Goal: Check status

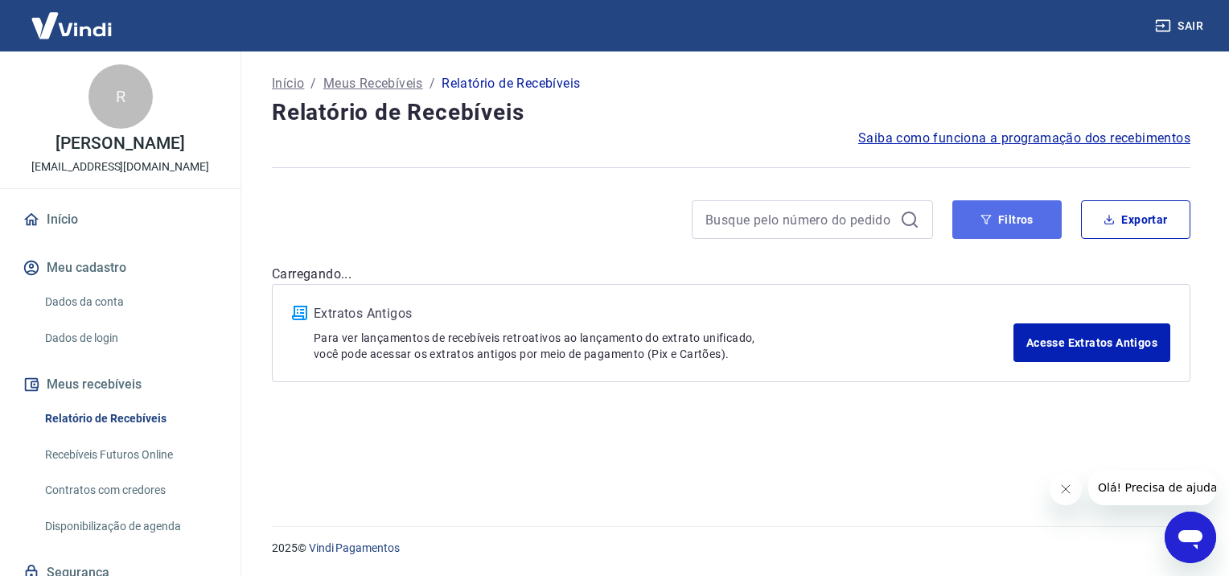
click at [997, 225] on button "Filtros" at bounding box center [1006, 219] width 109 height 39
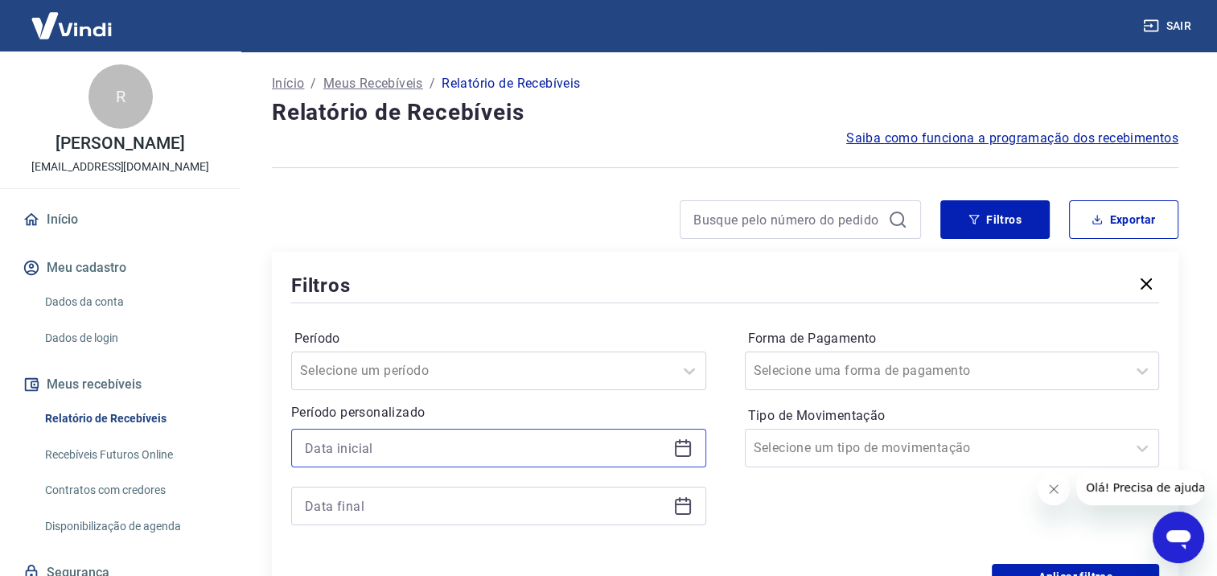
click at [448, 454] on input at bounding box center [486, 448] width 362 height 24
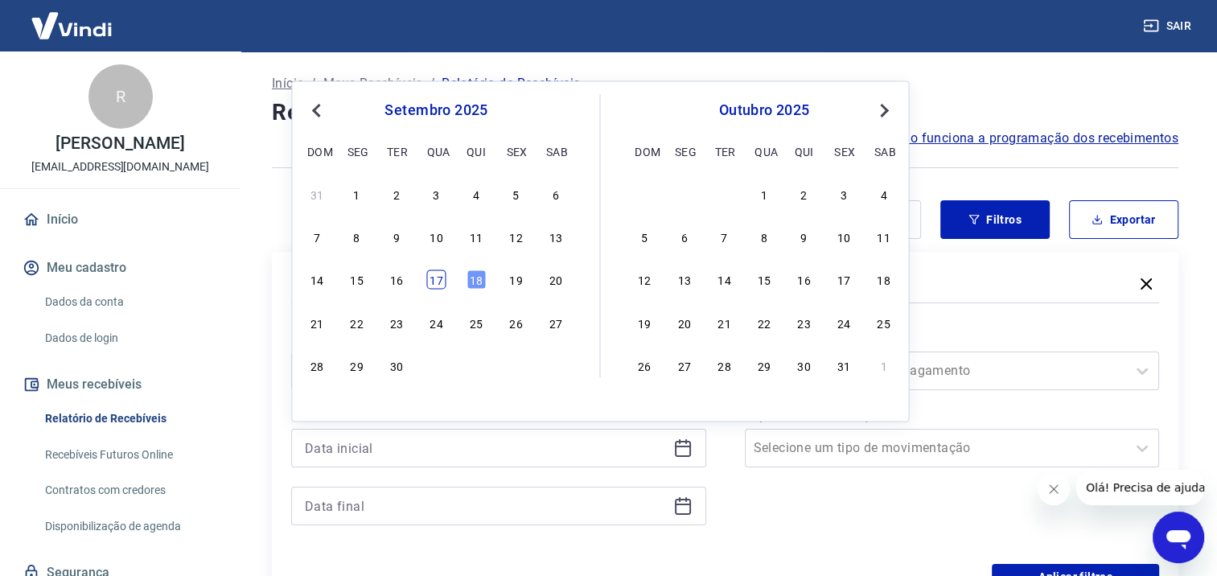
click at [442, 286] on div "17" at bounding box center [435, 279] width 19 height 19
type input "17/09/2025"
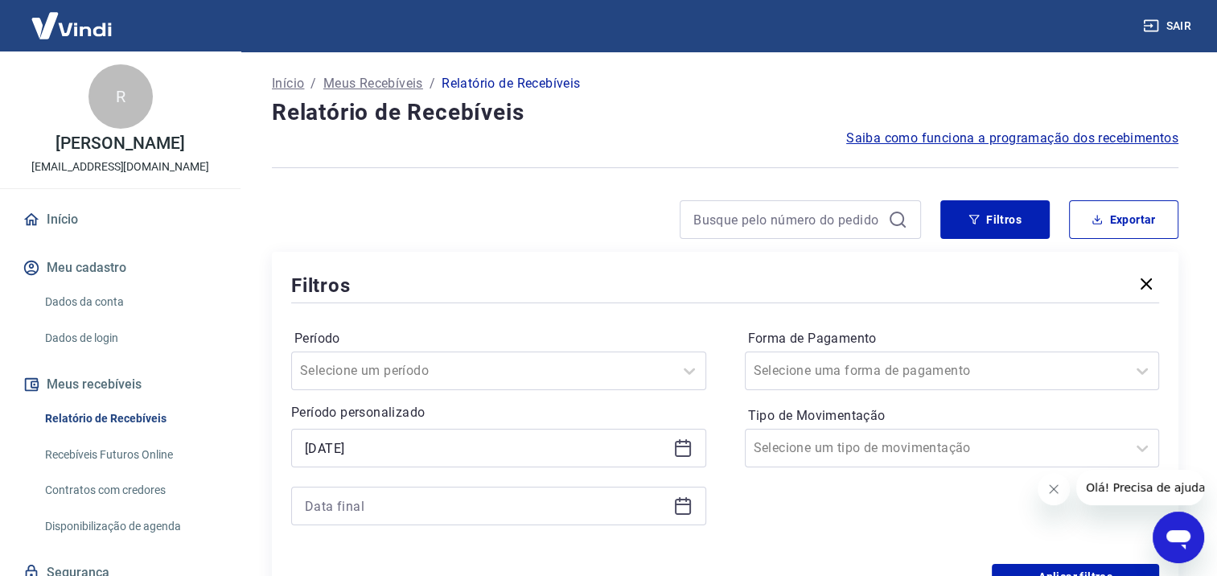
click at [678, 506] on icon at bounding box center [682, 505] width 19 height 19
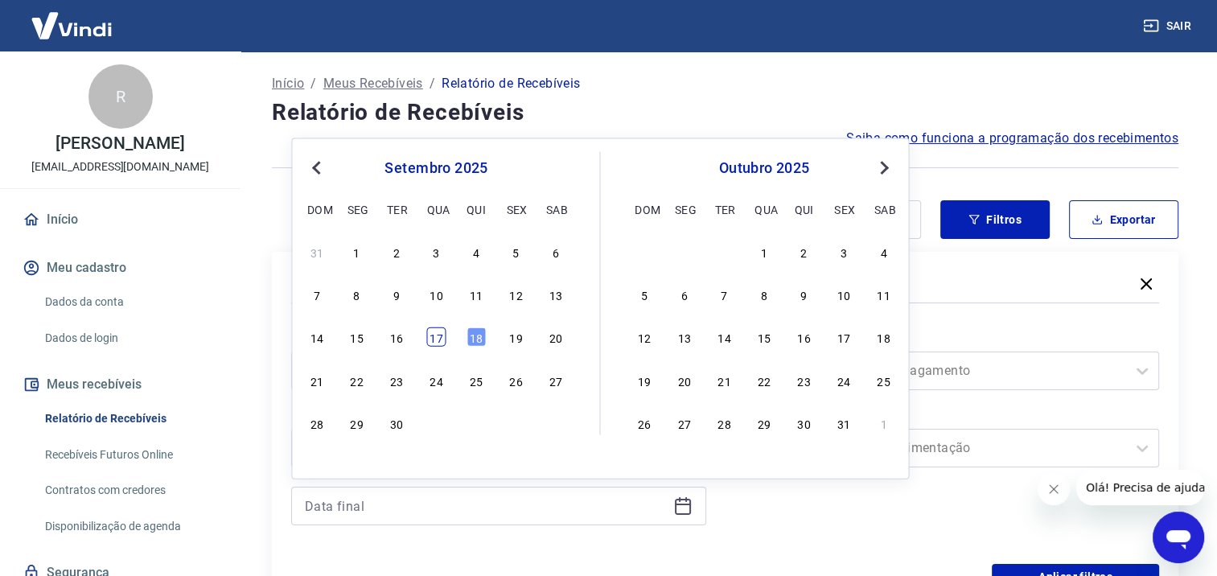
click at [437, 333] on div "17" at bounding box center [435, 336] width 19 height 19
type input "17/09/2025"
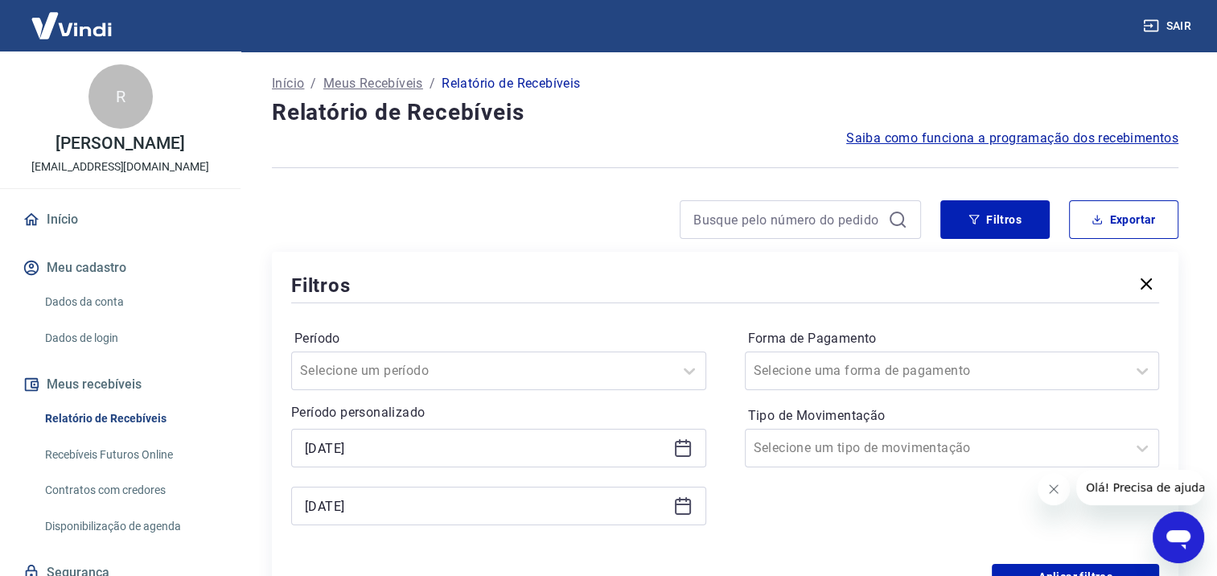
scroll to position [80, 0]
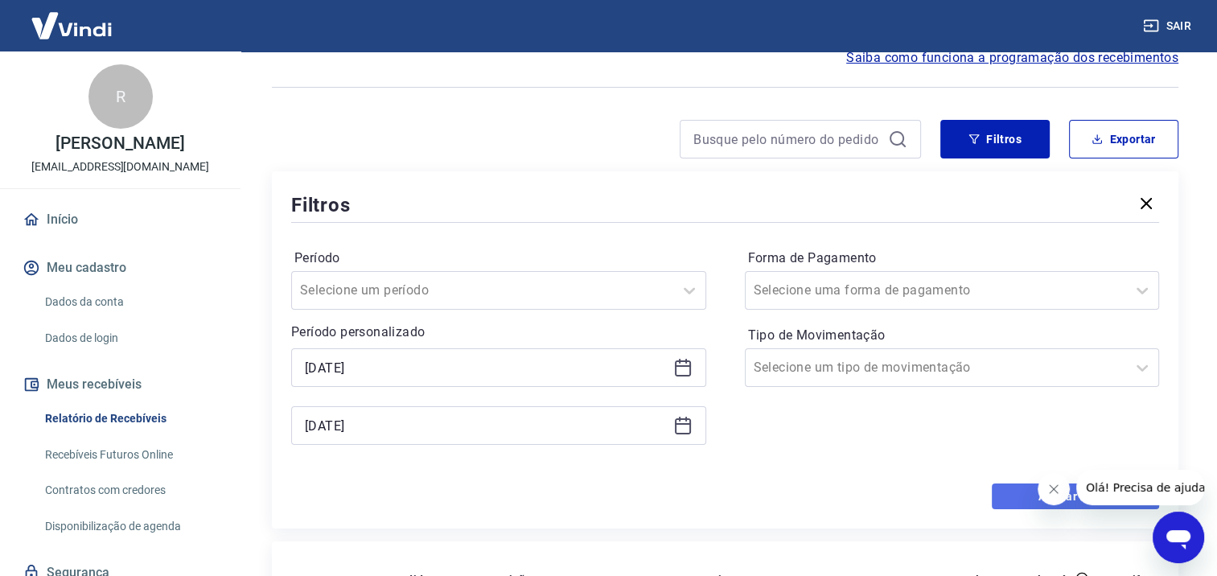
click at [1004, 489] on button "Aplicar filtros" at bounding box center [1075, 496] width 167 height 26
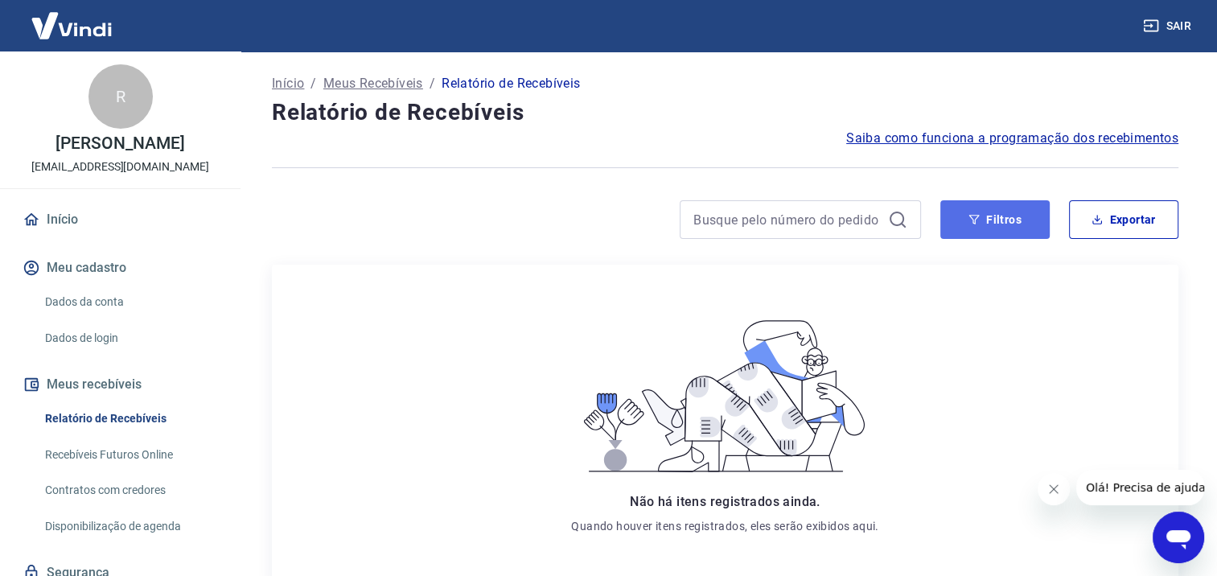
click at [967, 216] on button "Filtros" at bounding box center [994, 219] width 109 height 39
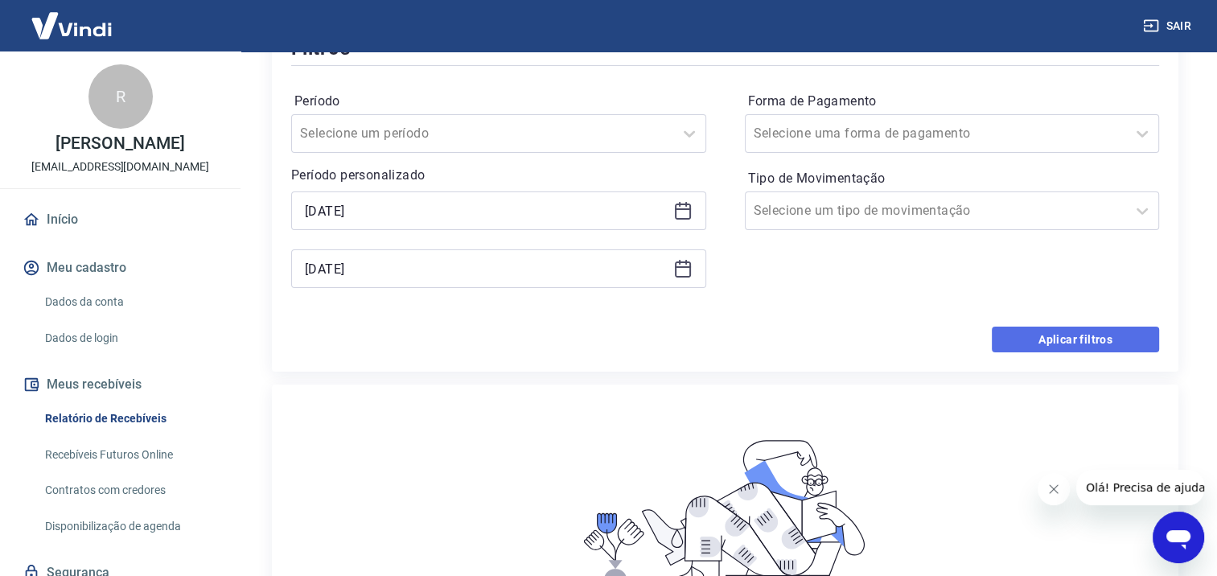
click at [1078, 335] on button "Aplicar filtros" at bounding box center [1075, 340] width 167 height 26
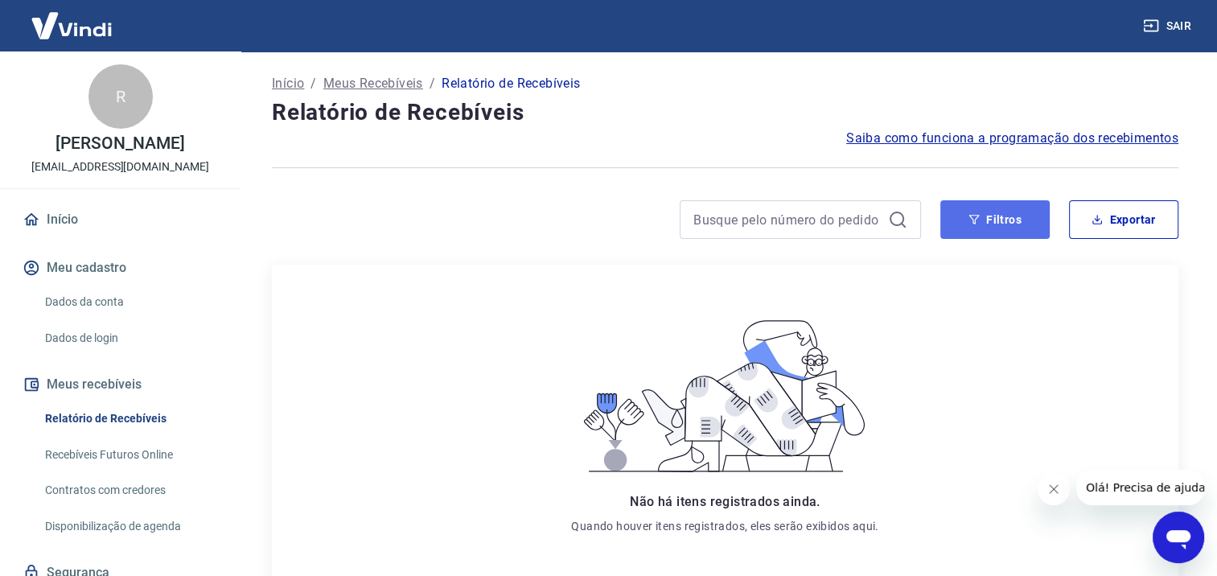
drag, startPoint x: 999, startPoint y: 216, endPoint x: 1019, endPoint y: 219, distance: 20.4
click at [999, 216] on button "Filtros" at bounding box center [994, 219] width 109 height 39
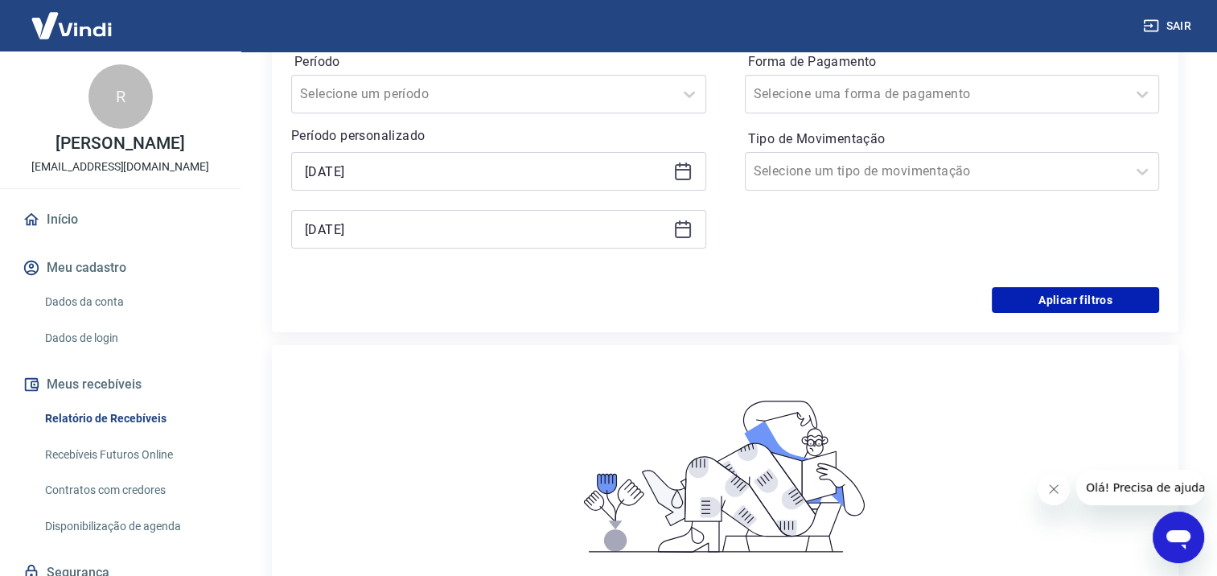
scroll to position [274, 0]
